Goal: Consume media (video, audio): Consume media (video, audio)

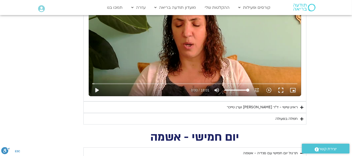
scroll to position [537, 0]
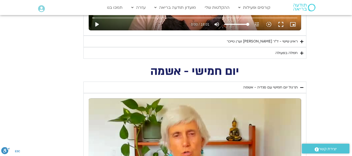
click at [301, 41] on icon "Accordion. Open links with Enter or Space, close with Escape, and navigate with…" at bounding box center [301, 42] width 3 height 4
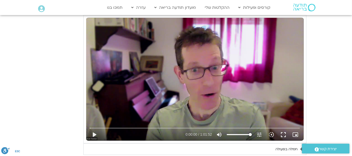
scroll to position [577, 0]
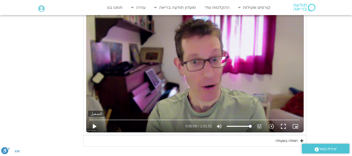
click at [94, 123] on button "play_arrow" at bounding box center [94, 126] width 12 height 12
click at [163, 68] on div "تخطّي الإعلان 1:07 pause 0:01:10 / 1:01:52 volume_up كتم الصوت tune درجة الدقة …" at bounding box center [194, 71] width 217 height 122
click at [94, 125] on button "play_arrow" at bounding box center [94, 126] width 12 height 12
click at [271, 125] on icon "slow_motion_video" at bounding box center [271, 126] width 6 height 6
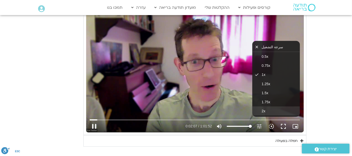
click at [264, 109] on span "2x" at bounding box center [264, 111] width 4 height 4
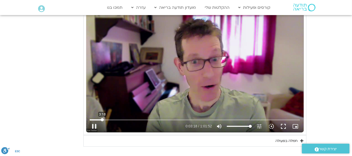
click at [102, 118] on input "البحث بالتمرير" at bounding box center [195, 119] width 210 height 3
click at [272, 124] on icon "slow_motion_video" at bounding box center [271, 126] width 6 height 6
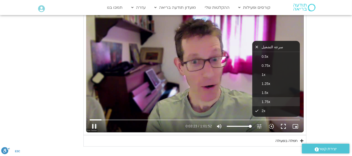
click at [264, 99] on span "1.75x" at bounding box center [266, 101] width 9 height 4
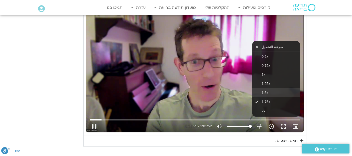
click at [261, 91] on button "1.5x" at bounding box center [276, 92] width 48 height 9
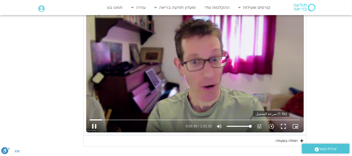
click at [270, 124] on icon "slow_motion_video" at bounding box center [271, 126] width 6 height 6
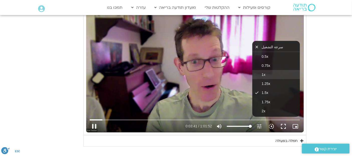
click at [263, 73] on span "1x" at bounding box center [264, 74] width 4 height 4
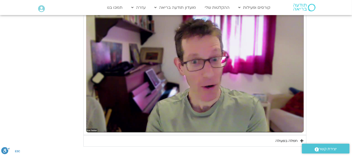
click at [270, 126] on icon "slow_motion_video" at bounding box center [271, 126] width 6 height 6
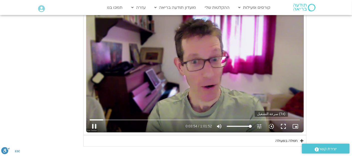
click at [271, 123] on icon "slow_motion_video" at bounding box center [271, 126] width 6 height 6
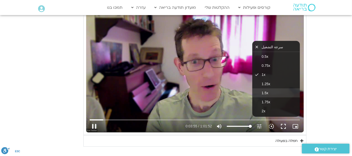
click at [265, 93] on button "1.5x" at bounding box center [276, 92] width 48 height 9
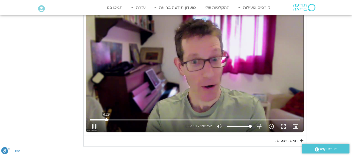
click at [106, 118] on input "البحث بالتمرير" at bounding box center [195, 119] width 210 height 3
click at [105, 118] on input "البحث بالتمرير" at bounding box center [195, 119] width 210 height 3
click at [194, 79] on div "تخطّي الإعلان 32:15 pause 0:09:03 / 1:01:52 volume_up كتم الصوت tune درجة الدقة…" at bounding box center [194, 71] width 217 height 122
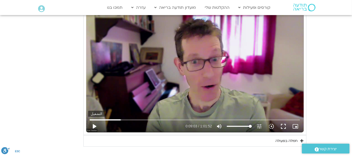
click at [93, 123] on button "play_arrow" at bounding box center [94, 126] width 12 height 12
click at [119, 118] on input "البحث بالتمرير" at bounding box center [195, 119] width 210 height 3
click at [203, 60] on div "تخطّي الإعلان 8:23 pause 0:10:33 / 1:01:52 volume_up كتم الصوت tune درجة الدقة …" at bounding box center [194, 71] width 217 height 122
click at [157, 66] on div "تخطّي الإعلان 8:23 play_arrow 0:10:33 / 1:01:52 volume_up كتم الصوت tune درجة ا…" at bounding box center [194, 71] width 217 height 122
click at [141, 50] on div "تخطّي الإعلان 22:18 pause 0:10:36 / 1:01:52 volume_up كتم الصوت tune درجة الدقة…" at bounding box center [194, 71] width 217 height 122
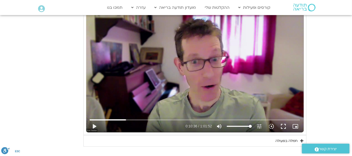
click at [156, 48] on div "تخطّي الإعلان 22:18 play_arrow 0:10:36 / 1:01:52 volume_up كتم الصوت tune درجة …" at bounding box center [194, 71] width 217 height 122
click at [158, 68] on div "تخطّي الإعلان 22:18 pause 0:10:42 / 1:01:52 volume_up كتم الصوت tune درجة الدقة…" at bounding box center [194, 71] width 217 height 122
click at [171, 73] on div "تخطّي الإعلان 22:18 play_arrow 0:10:43 / 1:01:52 volume_up كتم الصوت tune درجة …" at bounding box center [194, 71] width 217 height 122
click at [269, 123] on icon "slow_motion_video" at bounding box center [271, 126] width 6 height 6
click at [183, 74] on div "تخطّي الإعلان 58:12 pause 0:13:04 / 1:01:52 volume_up كتم الصوت tune درجة الدقة…" at bounding box center [194, 71] width 217 height 122
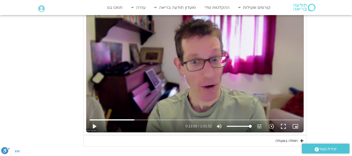
click at [196, 36] on div "تخطّي الإعلان 9:30 play_arrow 0:13:05 / 1:01:52 volume_up كتم الصوت tune درجة ا…" at bounding box center [194, 71] width 217 height 122
click at [133, 118] on input "البحث بالتمرير" at bounding box center [195, 119] width 210 height 3
click at [215, 68] on div "تخطّي الإعلان 12:34 pause 0:15:13 / 1:01:52 volume_up كتم الصوت tune درجة الدقة…" at bounding box center [194, 71] width 217 height 122
click at [194, 66] on div "تخطّي الإعلان 12:34 play_arrow 0:15:13 / 1:01:52 volume_up كتم الصوت tune درجة …" at bounding box center [194, 71] width 217 height 122
click at [194, 66] on div "تخطّي الإعلان 12:34 pause 0:15:14 / 1:01:52 volume_up كتم الصوت tune درجة الدقة…" at bounding box center [194, 71] width 217 height 122
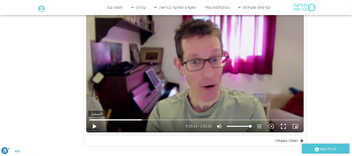
click at [94, 125] on button "play_arrow" at bounding box center [94, 126] width 12 height 12
click at [182, 36] on div "تخطّي الإعلان 17:44 pause 0:18:45 / 1:01:52 volume_up كتم الصوت tune درجة الدقة…" at bounding box center [194, 71] width 217 height 122
click at [161, 57] on div "تخطّي الإعلان 17:44 play_arrow 0:18:45 / 1:01:52 volume_up كتم الصوت tune درجة …" at bounding box center [194, 71] width 217 height 122
click at [215, 83] on div "تخطّي الإعلان 17:44 pause 0:19:34 / 1:01:52 volume_up كتم الصوت tune درجة الدقة…" at bounding box center [194, 71] width 217 height 122
click at [156, 118] on input "البحث بالتمرير" at bounding box center [195, 119] width 210 height 3
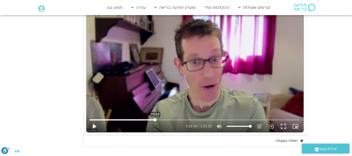
click at [155, 118] on input "البحث بالتمرير" at bounding box center [195, 119] width 210 height 3
click at [169, 72] on div "تخطّي الإعلان 19:05 play_arrow 0:19:05 / 1:01:52 volume_up كتم الصوت tune درجة …" at bounding box center [194, 71] width 217 height 122
click at [271, 125] on icon "slow_motion_video" at bounding box center [271, 126] width 6 height 6
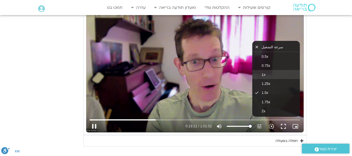
click at [264, 75] on button "1x" at bounding box center [276, 74] width 48 height 9
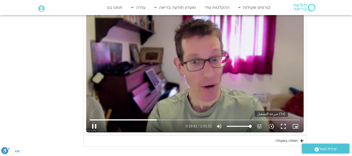
click at [271, 125] on icon "slow_motion_video" at bounding box center [271, 126] width 6 height 6
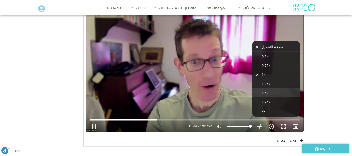
click at [263, 91] on span "1.5x" at bounding box center [265, 93] width 7 height 4
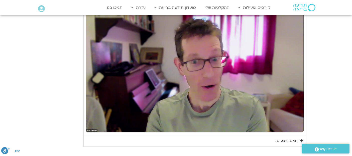
click at [301, 138] on icon "Accordion. Open links with Enter or Space, close with Escape, and navigate with…" at bounding box center [301, 140] width 3 height 4
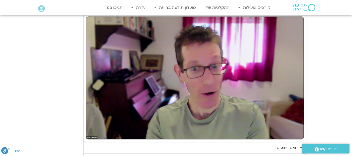
scroll to position [567, 0]
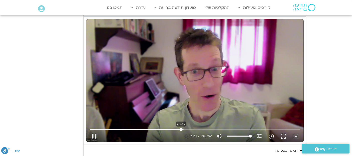
click at [181, 128] on input "البحث بالتمرير" at bounding box center [195, 129] width 210 height 3
click at [236, 128] on input "البحث بالتمرير" at bounding box center [195, 129] width 210 height 3
click at [235, 128] on input "البحث بالتمرير" at bounding box center [195, 129] width 210 height 3
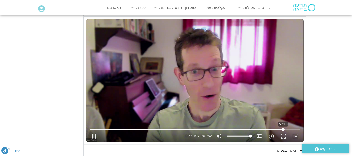
click at [283, 128] on input "البحث بالتمرير" at bounding box center [195, 129] width 210 height 3
click at [282, 128] on input "البحث بالتمرير" at bounding box center [195, 129] width 210 height 3
click at [281, 128] on input "البحث بالتمرير" at bounding box center [195, 129] width 210 height 3
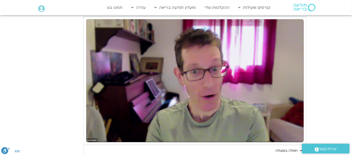
click at [326, 77] on section "יום שישי - הכרת הטוב תרגול יום שישי עם אלה - הכרת הטוב נא להזין כתובת אימייל כד…" at bounding box center [176, 14] width 352 height 330
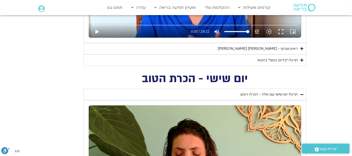
scroll to position [348, 0]
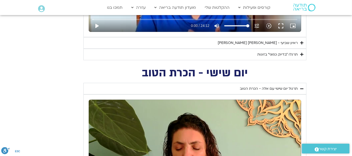
click at [299, 53] on summary "תרגלו ״בדיוק כמוני״ בזוגות" at bounding box center [194, 55] width 223 height 12
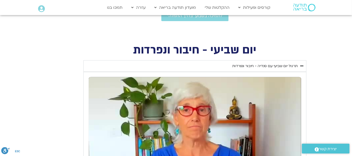
scroll to position [172, 0]
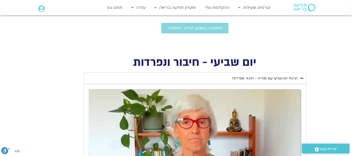
click at [351, 8] on section "Main Menu קורסים ופעילות לוח שידורים התכניות שלי קורסים ההקלטות שלי מועדון תודע…" at bounding box center [176, 7] width 352 height 15
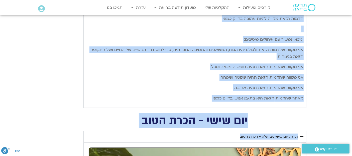
scroll to position [618, 0]
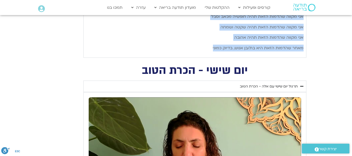
drag, startPoint x: 303, startPoint y: 53, endPoint x: 210, endPoint y: 47, distance: 93.1
copy div "lorem ipsum/ dol sit (ametc adip elit) se doeiu/tem/inci utla etd magnaa enima …"
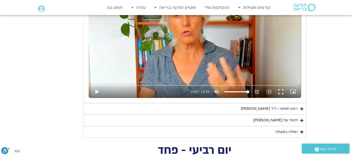
scroll to position [1104, 0]
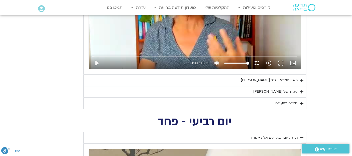
click at [300, 91] on icon "Accordion. Open links with Enter or Space, close with Escape, and navigate with…" at bounding box center [301, 92] width 3 height 4
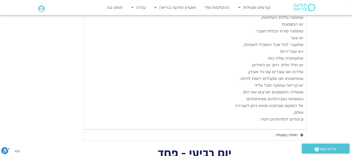
scroll to position [1600, 0]
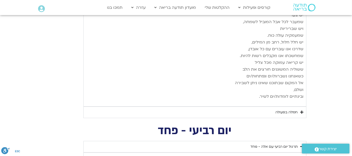
type input "3712.76"
